Goal: Transaction & Acquisition: Book appointment/travel/reservation

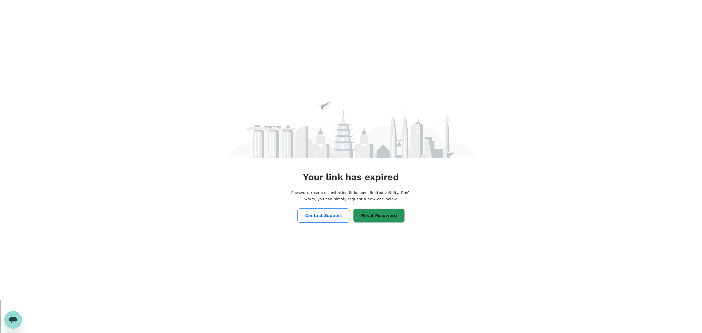
click at [357, 216] on link "Reset Password" at bounding box center [379, 215] width 52 height 14
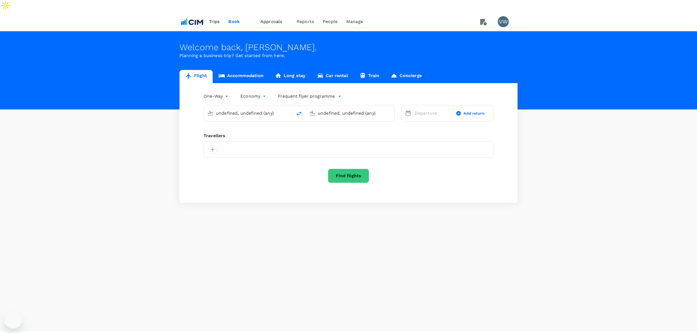
type input "London Heathrow (LHR)"
type input "[GEOGRAPHIC_DATA] (DUB)"
type input "London Heathrow (LHR)"
type input "[GEOGRAPHIC_DATA] (DUB)"
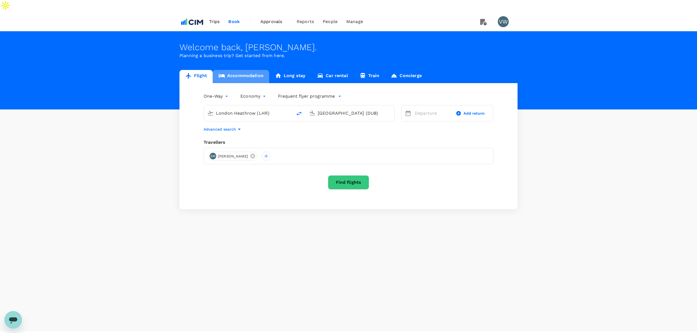
click at [241, 70] on link "Accommodation" at bounding box center [241, 76] width 56 height 13
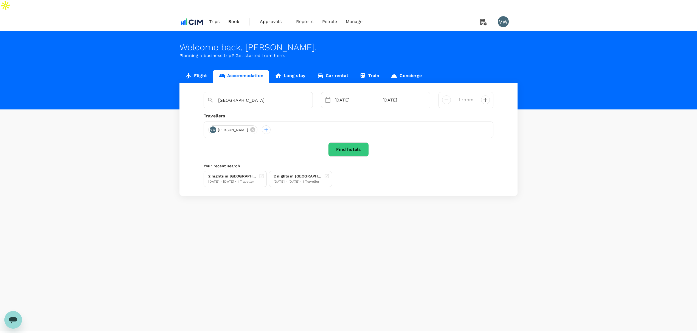
click at [211, 18] on span "Trips" at bounding box center [214, 21] width 11 height 7
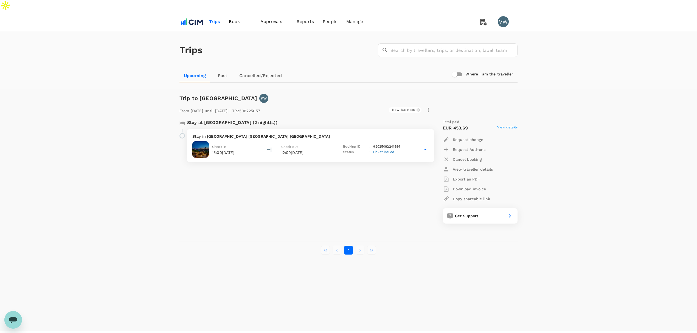
click at [235, 18] on span "Book" at bounding box center [234, 21] width 11 height 7
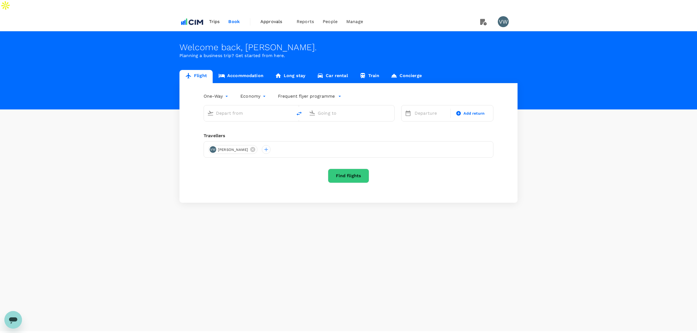
type input "London Heathrow (LHR)"
type input "[GEOGRAPHIC_DATA] (DUB)"
type input "London Heathrow (LHR)"
type input "[GEOGRAPHIC_DATA] (DUB)"
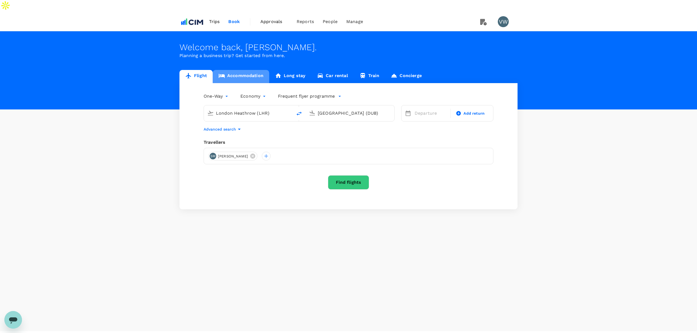
click at [228, 70] on link "Accommodation" at bounding box center [241, 76] width 56 height 13
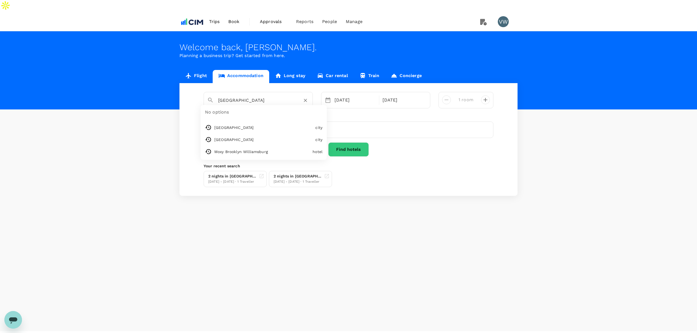
drag, startPoint x: 247, startPoint y: 89, endPoint x: 212, endPoint y: 89, distance: 34.8
click at [212, 91] on div "[GEOGRAPHIC_DATA]" at bounding box center [256, 98] width 106 height 14
click at [257, 96] on input "[GEOGRAPHIC_DATA]" at bounding box center [256, 100] width 76 height 9
click at [352, 95] on div "[DATE]" at bounding box center [355, 100] width 46 height 11
click at [250, 127] on icon at bounding box center [253, 130] width 6 height 6
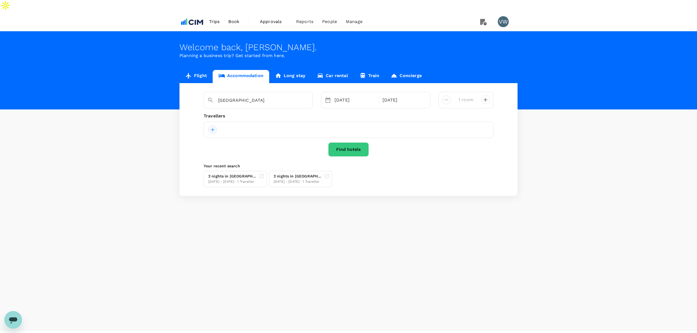
click at [215, 125] on div at bounding box center [212, 129] width 9 height 9
click at [236, 134] on input "text" at bounding box center [206, 132] width 78 height 9
type input "[PERSON_NAME]"
click at [170, 155] on input "checkbox" at bounding box center [170, 155] width 12 height 12
checkbox input "true"
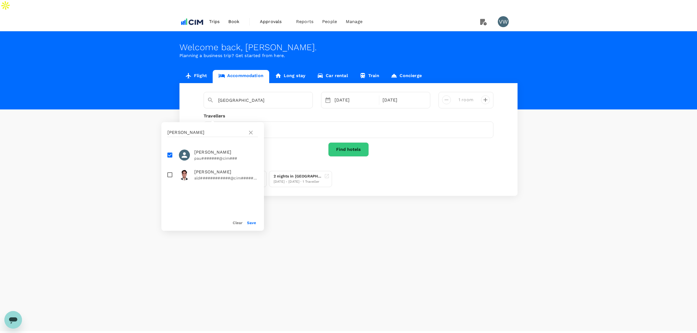
click at [251, 220] on div "Save" at bounding box center [248, 220] width 13 height 11
click at [255, 224] on button "Save" at bounding box center [251, 222] width 9 height 4
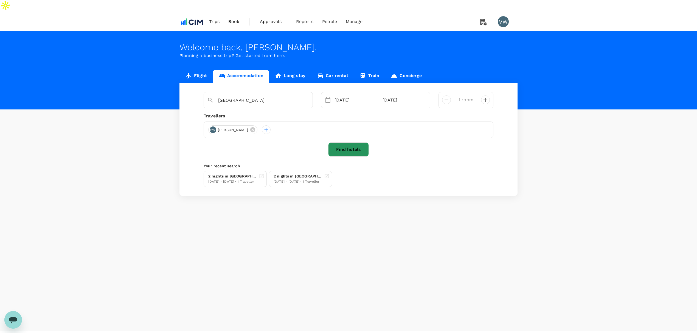
click at [349, 142] on button "Find hotels" at bounding box center [348, 149] width 41 height 14
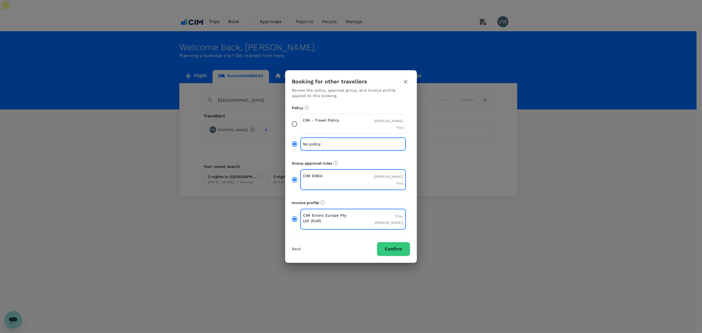
click at [385, 242] on button "Confirm" at bounding box center [393, 249] width 33 height 14
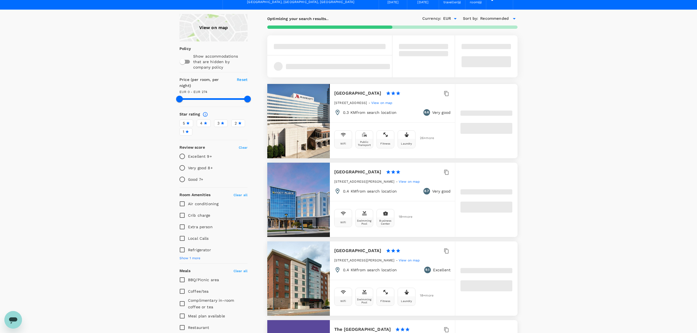
scroll to position [146, 0]
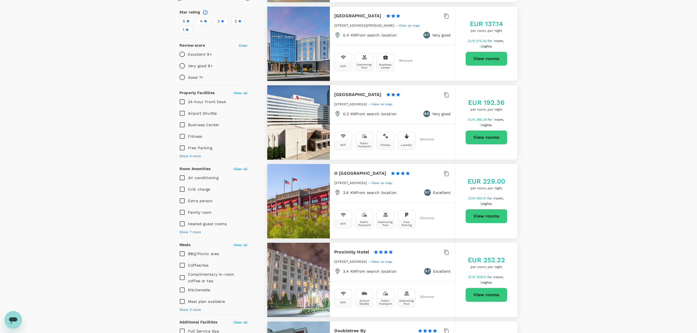
type input "274.39"
